Goal: Information Seeking & Learning: Check status

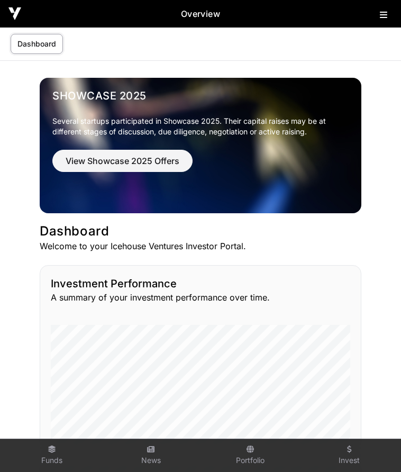
scroll to position [3, 0]
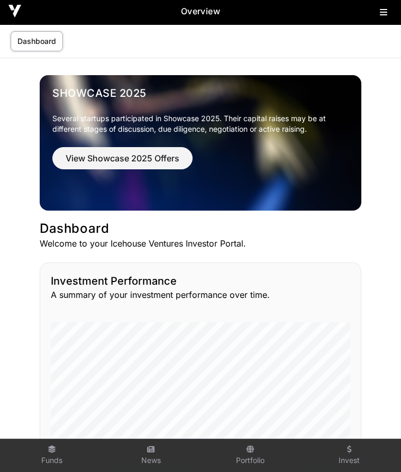
click at [382, 12] on icon at bounding box center [383, 12] width 7 height 8
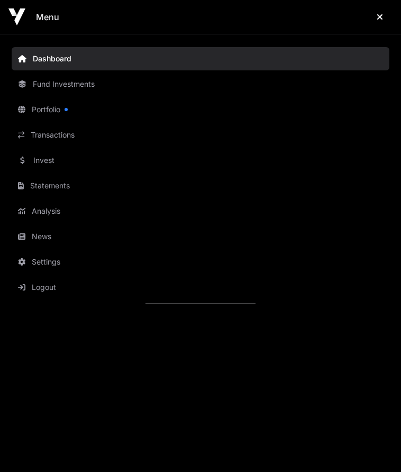
click at [43, 106] on link "Portfolio" at bounding box center [201, 109] width 378 height 23
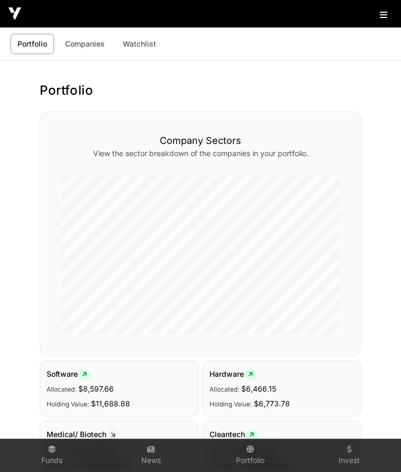
click at [384, 13] on icon at bounding box center [383, 15] width 7 height 8
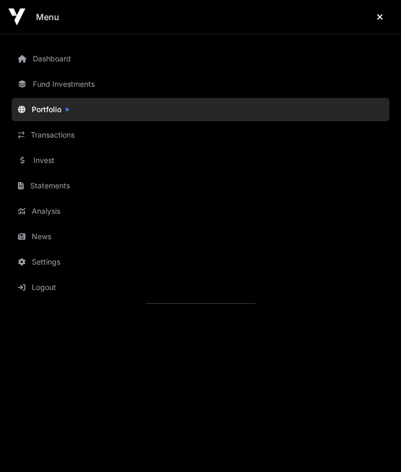
click at [58, 136] on link "Transactions" at bounding box center [201, 134] width 378 height 23
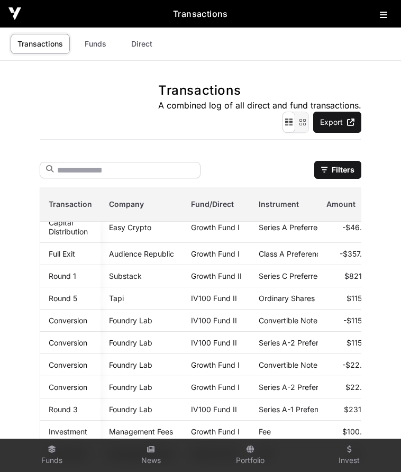
scroll to position [299, 0]
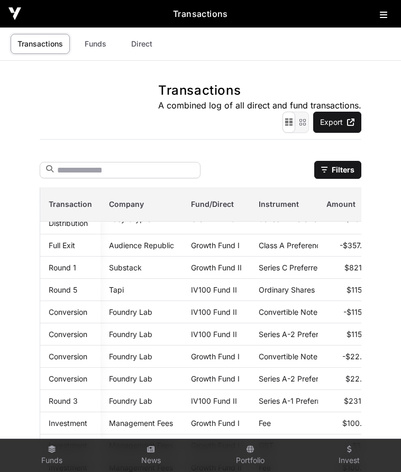
click at [104, 42] on link "Funds" at bounding box center [95, 44] width 42 height 20
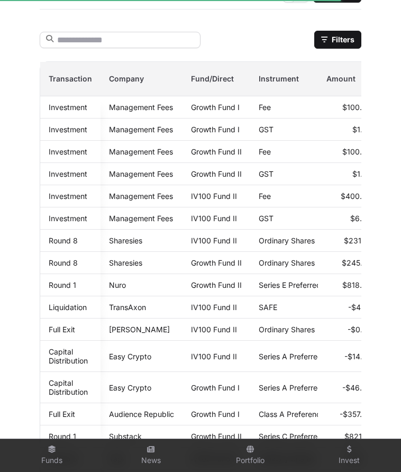
scroll to position [0, 0]
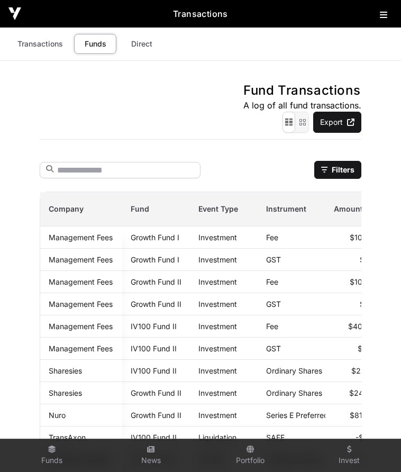
click at [389, 14] on button at bounding box center [386, 12] width 13 height 13
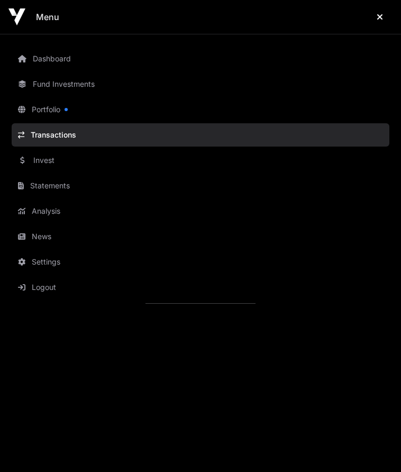
click at [61, 159] on link "Invest" at bounding box center [201, 160] width 378 height 23
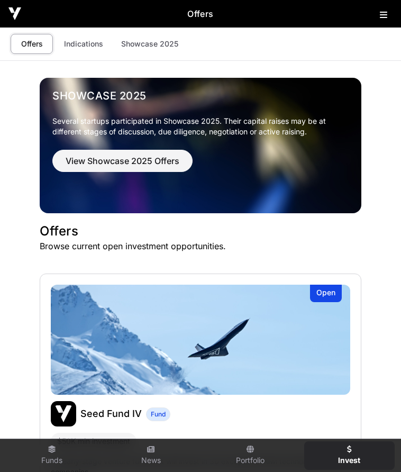
click at [384, 16] on icon at bounding box center [383, 15] width 7 height 8
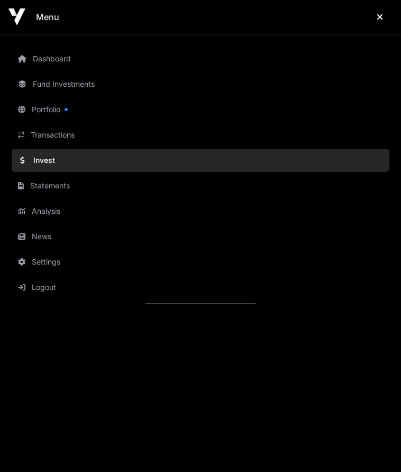
click at [44, 189] on link "Statements" at bounding box center [201, 185] width 378 height 23
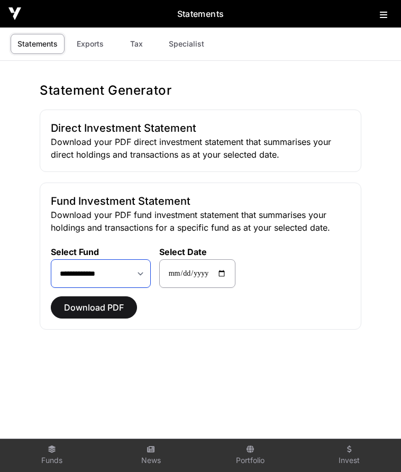
click at [107, 276] on select "**********" at bounding box center [101, 273] width 100 height 29
click at [51, 259] on select "**********" at bounding box center [101, 273] width 100 height 29
click at [91, 306] on span "Download PDF" at bounding box center [94, 307] width 60 height 13
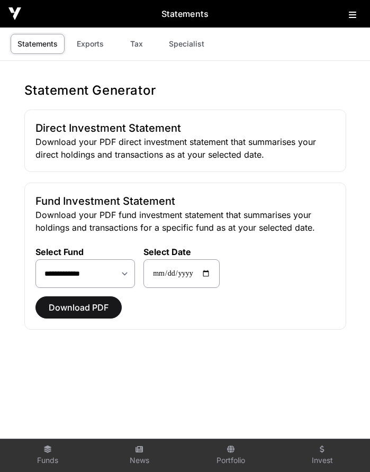
click at [354, 11] on icon at bounding box center [352, 15] width 7 height 8
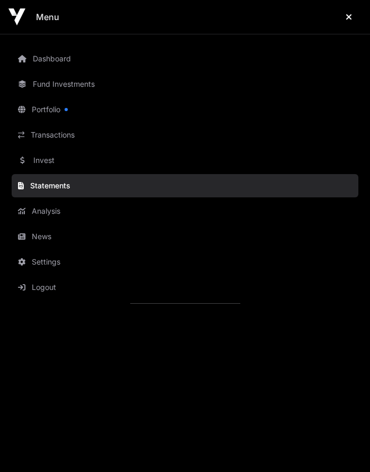
click at [78, 82] on link "Fund Investments" at bounding box center [185, 84] width 347 height 23
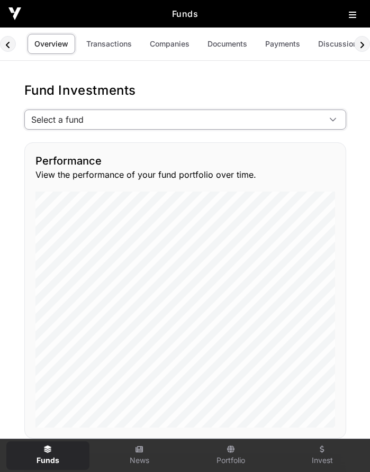
click at [148, 124] on span "Select a fund" at bounding box center [172, 119] width 295 height 19
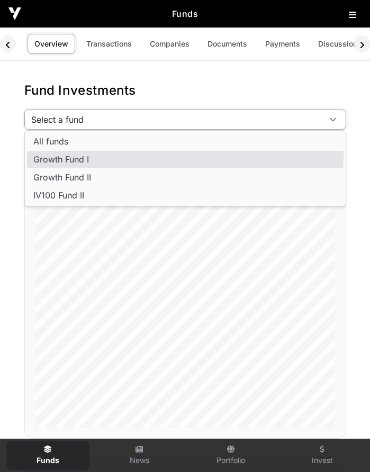
click at [134, 160] on li "Growth Fund I" at bounding box center [185, 159] width 316 height 17
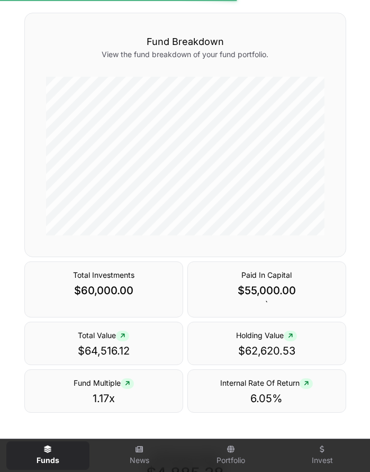
scroll to position [536, 0]
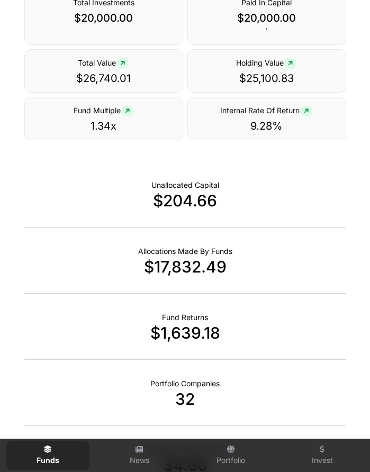
scroll to position [420, 0]
click at [180, 346] on div "Fund Returns $1,639.18" at bounding box center [185, 326] width 322 height 66
click at [185, 330] on p "$1,639.18" at bounding box center [185, 332] width 322 height 19
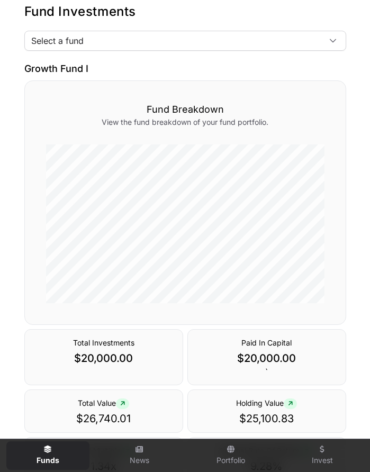
scroll to position [0, 0]
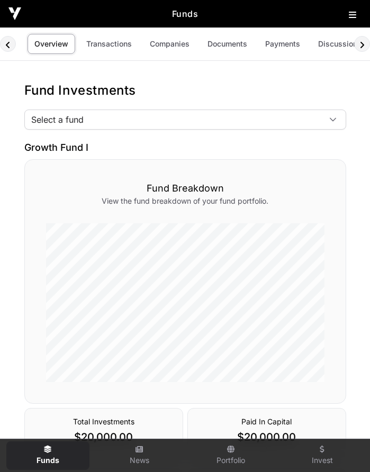
click at [156, 122] on span "Select a fund" at bounding box center [172, 119] width 295 height 19
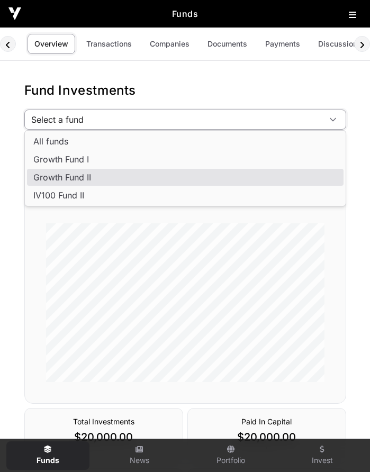
click at [131, 176] on li "Growth Fund II" at bounding box center [185, 177] width 316 height 17
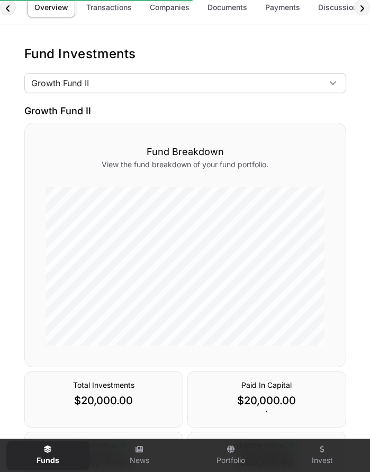
scroll to position [40, 0]
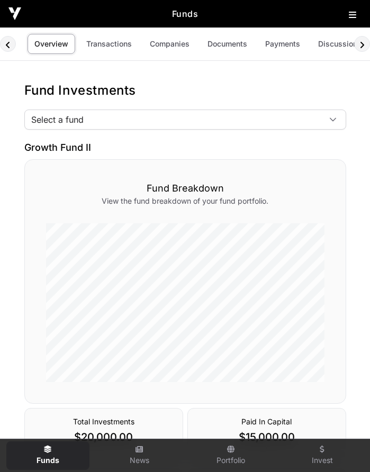
click at [116, 122] on span "Select a fund" at bounding box center [172, 119] width 295 height 19
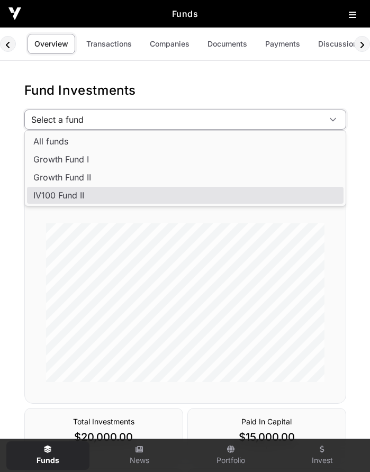
click at [94, 191] on li "IV100 Fund II" at bounding box center [185, 195] width 316 height 17
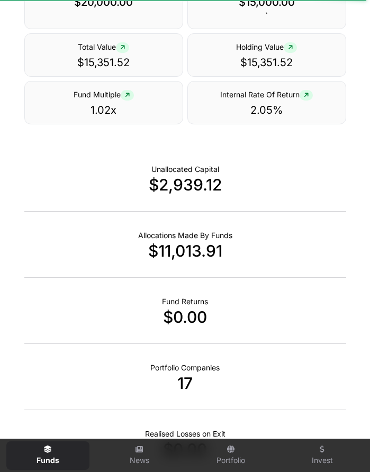
scroll to position [431, 0]
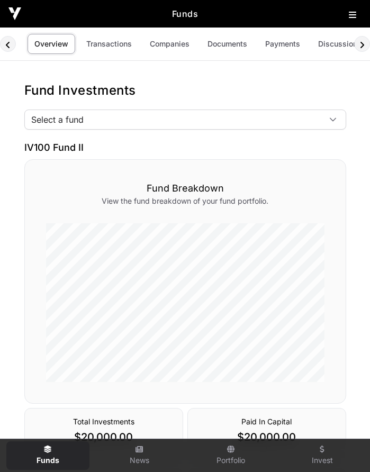
click at [361, 46] on icon at bounding box center [361, 45] width 5 height 8
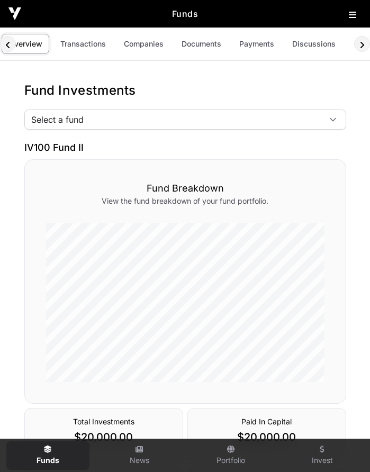
click at [312, 49] on link "Discussions" at bounding box center [313, 44] width 57 height 20
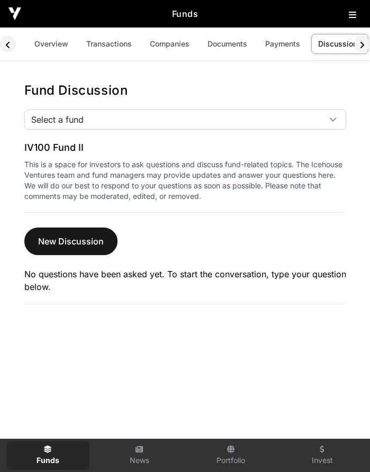
scroll to position [0, 9]
click at [79, 126] on span "Select a fund" at bounding box center [172, 119] width 295 height 19
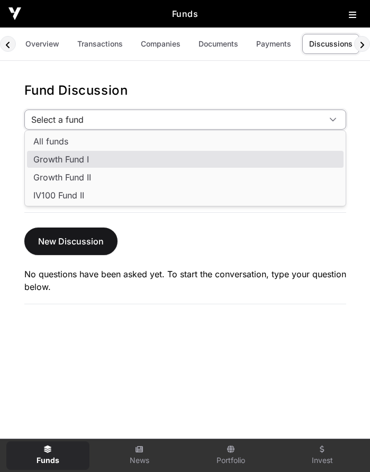
click at [75, 160] on span "Growth Fund I" at bounding box center [61, 159] width 56 height 8
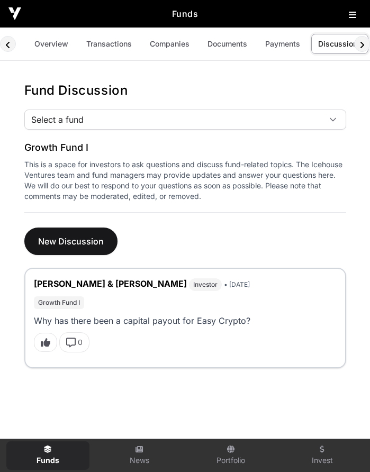
scroll to position [0, 9]
click at [80, 112] on span "Select a fund" at bounding box center [172, 119] width 295 height 19
click at [80, 173] on span "Growth Fund II" at bounding box center [62, 177] width 58 height 8
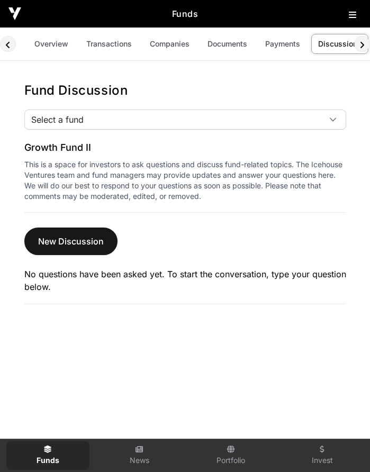
scroll to position [0, 9]
click at [88, 126] on span "Select a fund" at bounding box center [172, 119] width 295 height 19
click at [128, 119] on span "Select a fund" at bounding box center [172, 119] width 295 height 19
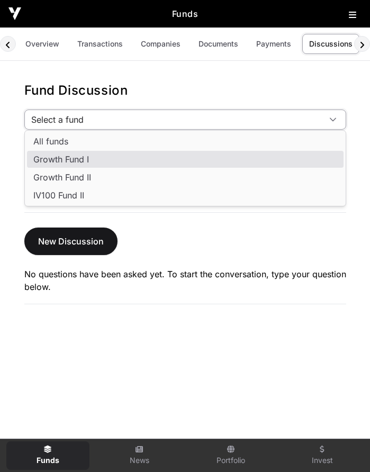
click at [106, 164] on li "Growth Fund I" at bounding box center [185, 159] width 316 height 17
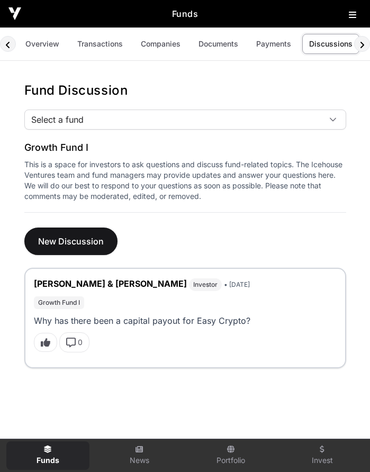
click at [7, 45] on icon at bounding box center [7, 45] width 5 height 8
click at [50, 49] on link "Overview" at bounding box center [52, 44] width 48 height 20
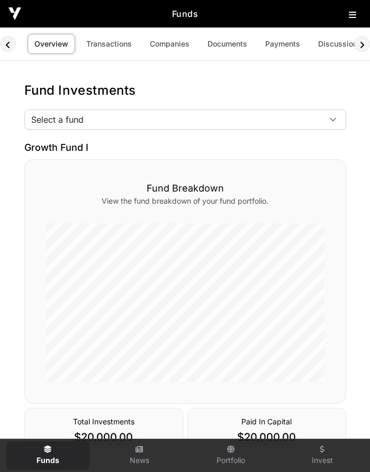
scroll to position [40, 0]
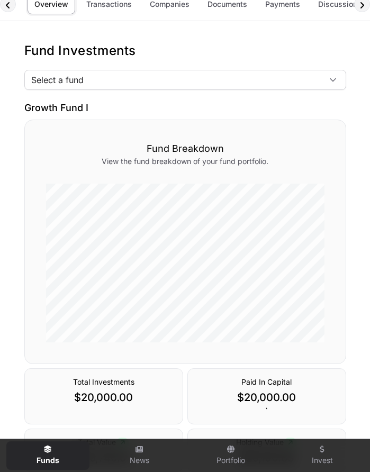
click at [114, 85] on span "Select a fund" at bounding box center [172, 79] width 295 height 19
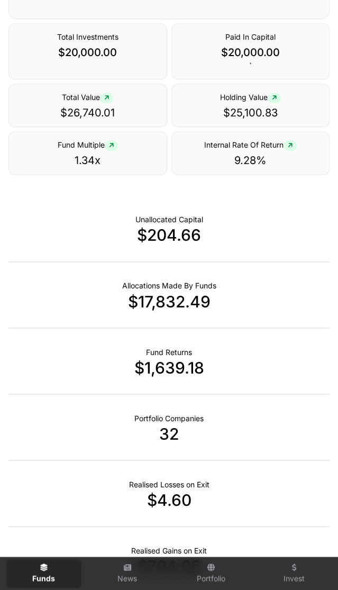
scroll to position [0, 0]
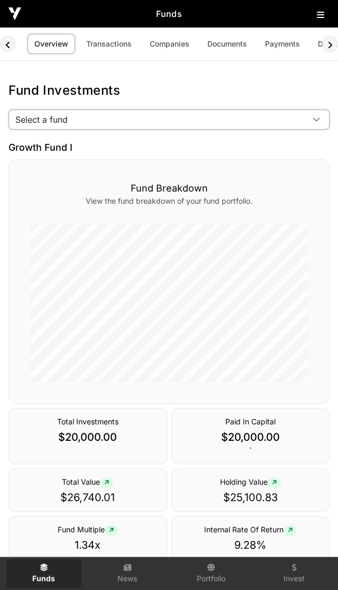
click at [113, 112] on span "Select a fund" at bounding box center [156, 119] width 295 height 19
click at [89, 182] on li "Growth Fund II" at bounding box center [169, 175] width 316 height 17
click at [103, 115] on span "Select a fund" at bounding box center [156, 119] width 295 height 19
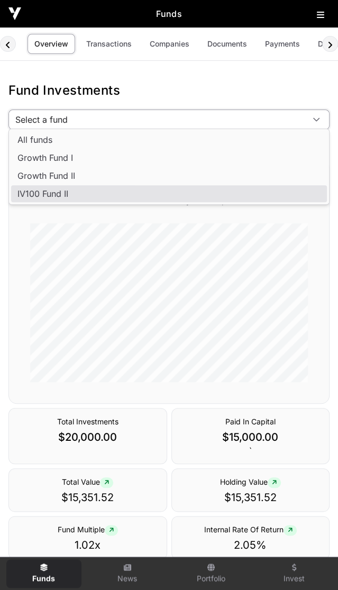
click at [78, 196] on li "IV100 Fund II" at bounding box center [169, 193] width 316 height 17
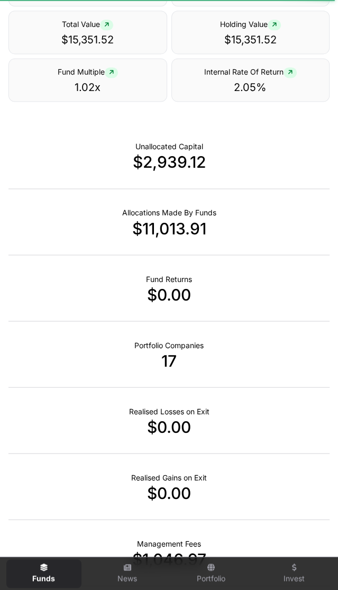
scroll to position [463, 0]
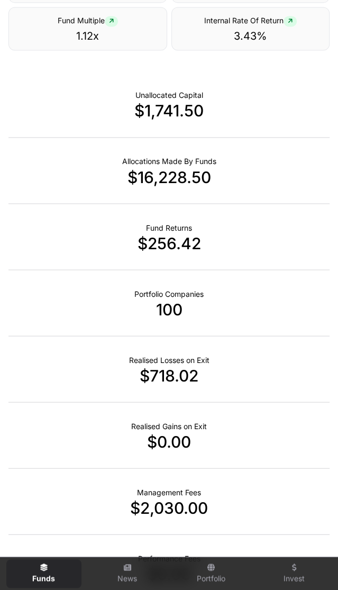
scroll to position [463, 0]
